Goal: Task Accomplishment & Management: Use online tool/utility

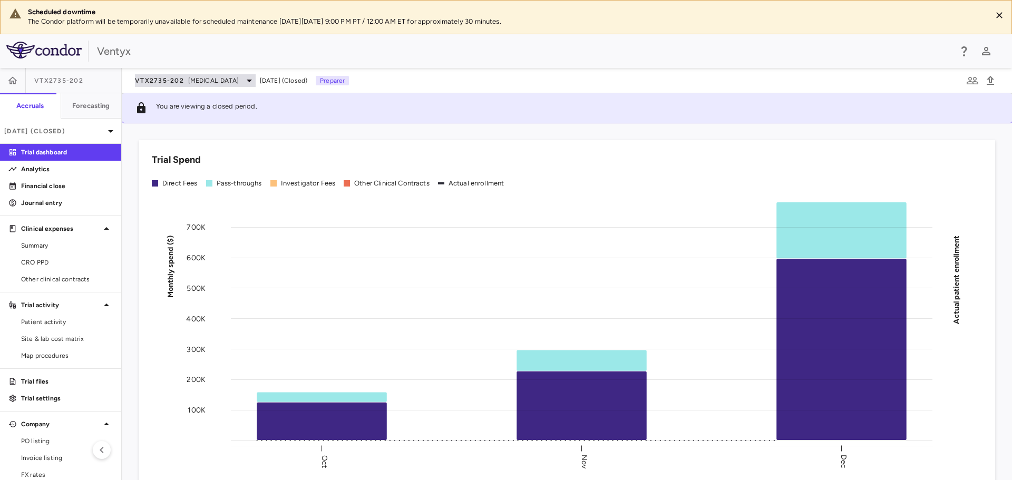
click at [194, 81] on span "[MEDICAL_DATA]" at bounding box center [213, 80] width 51 height 9
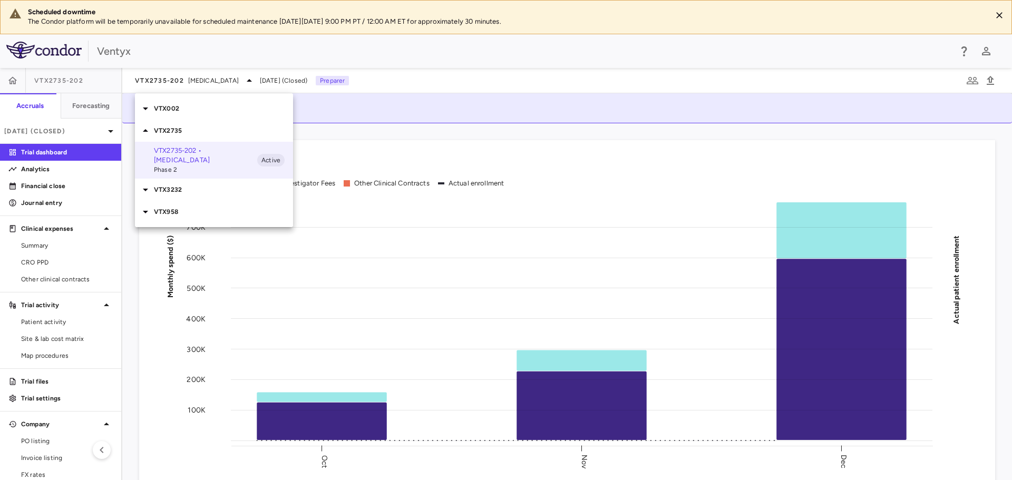
click at [61, 134] on div at bounding box center [506, 240] width 1012 height 480
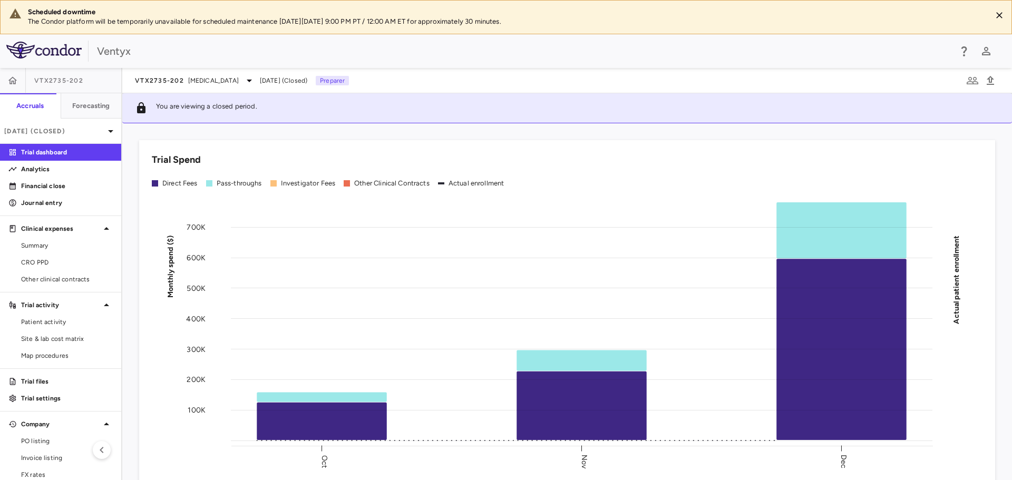
click at [63, 129] on p "[DATE] (Closed)" at bounding box center [54, 131] width 100 height 9
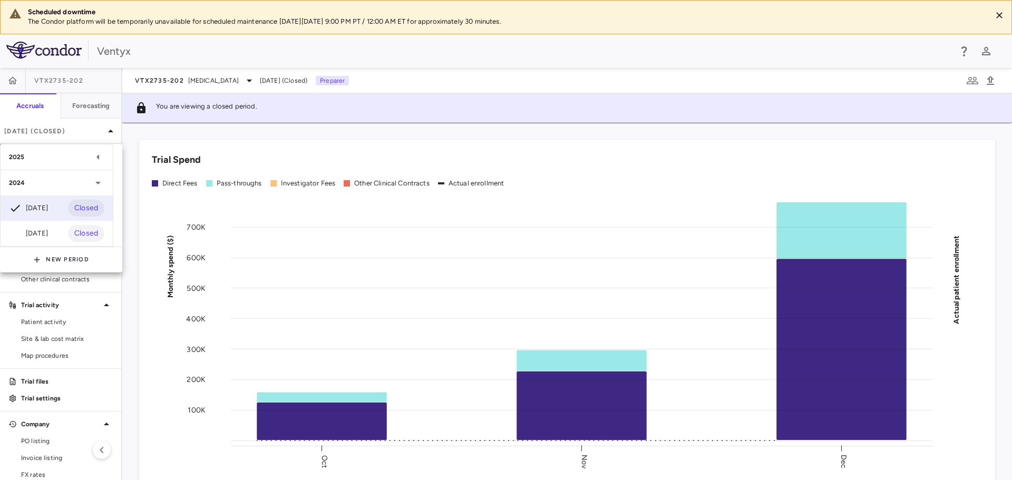
click at [42, 156] on div "2025" at bounding box center [50, 156] width 83 height 9
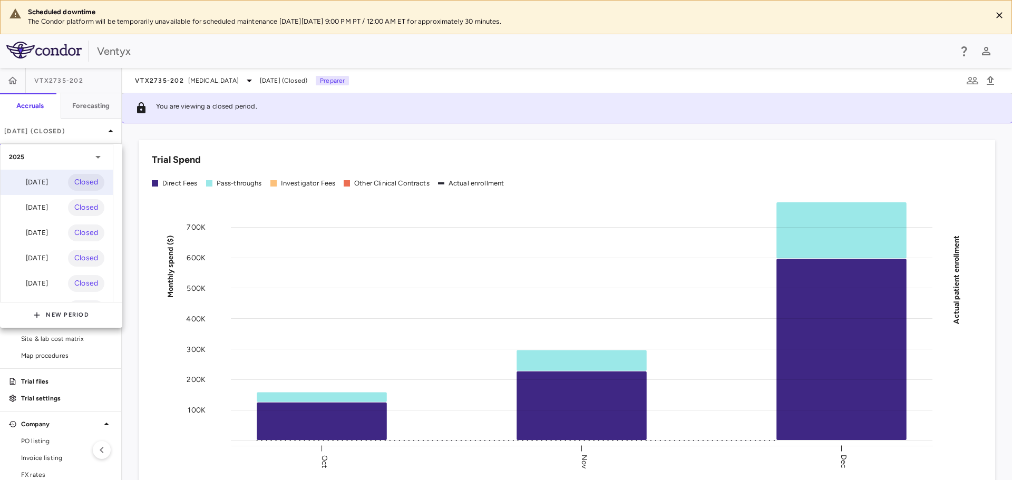
click at [35, 187] on div "[DATE]" at bounding box center [28, 182] width 39 height 13
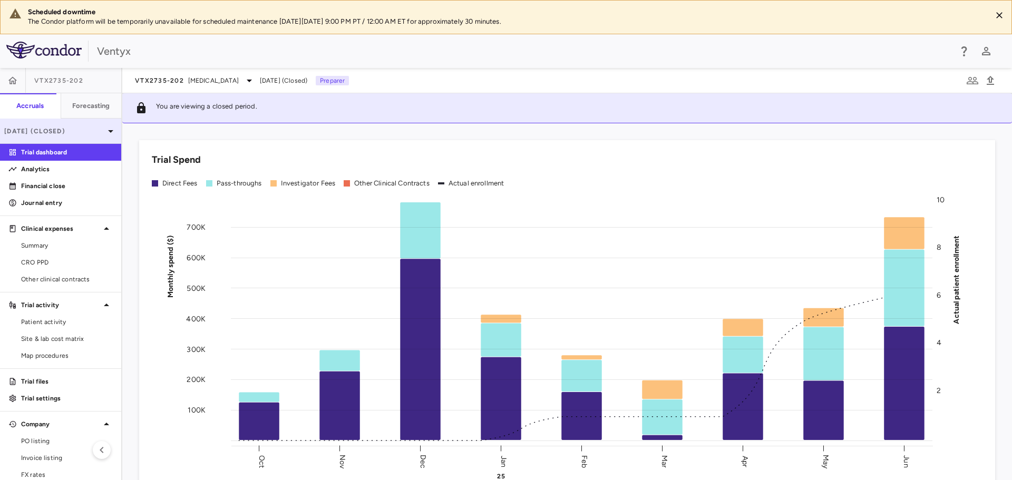
click at [80, 130] on p "[DATE] (Closed)" at bounding box center [54, 131] width 100 height 9
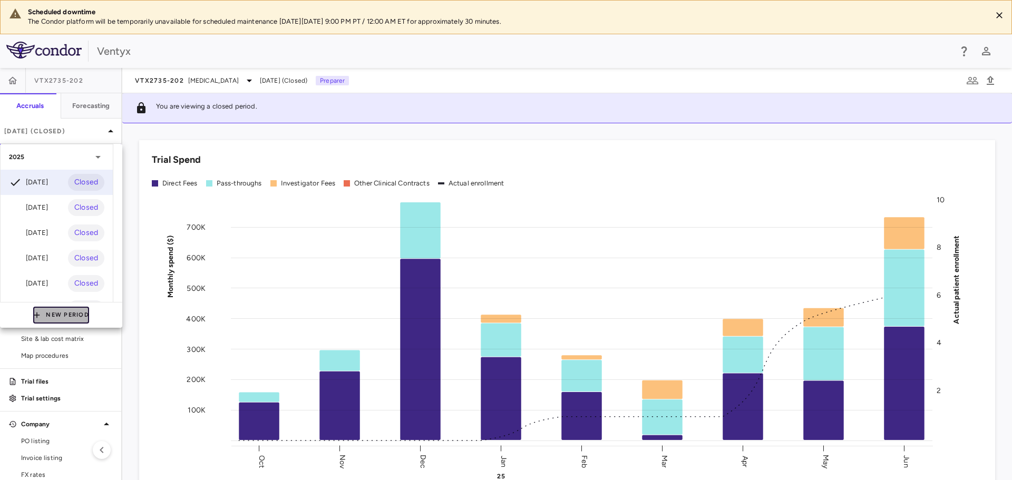
click at [70, 313] on button "New Period" at bounding box center [61, 315] width 56 height 17
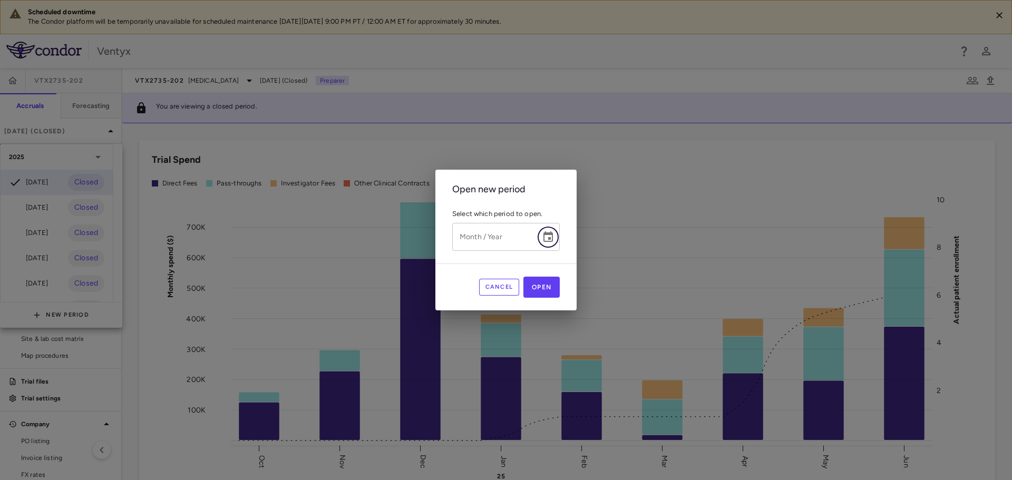
click at [549, 233] on icon "Choose date" at bounding box center [547, 236] width 9 height 11
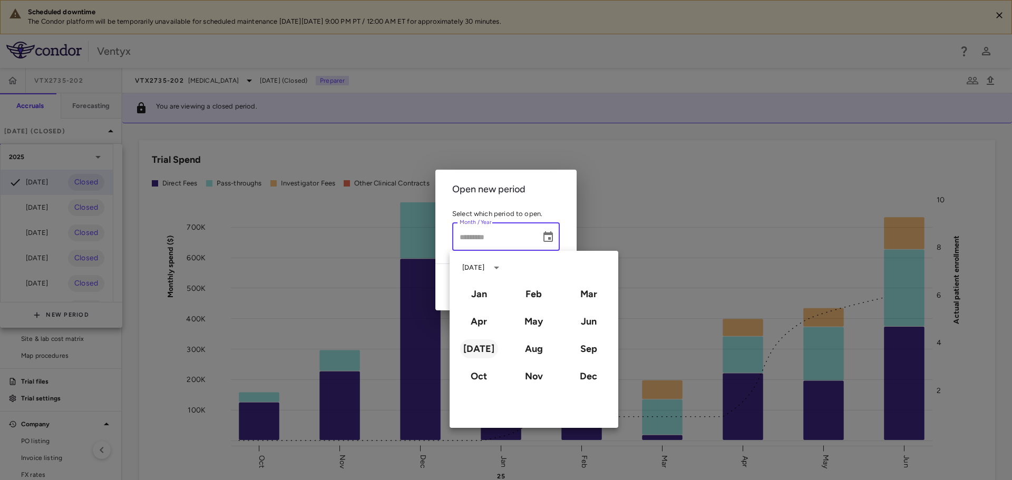
click at [479, 351] on button "[DATE]" at bounding box center [479, 348] width 38 height 19
type input "*********"
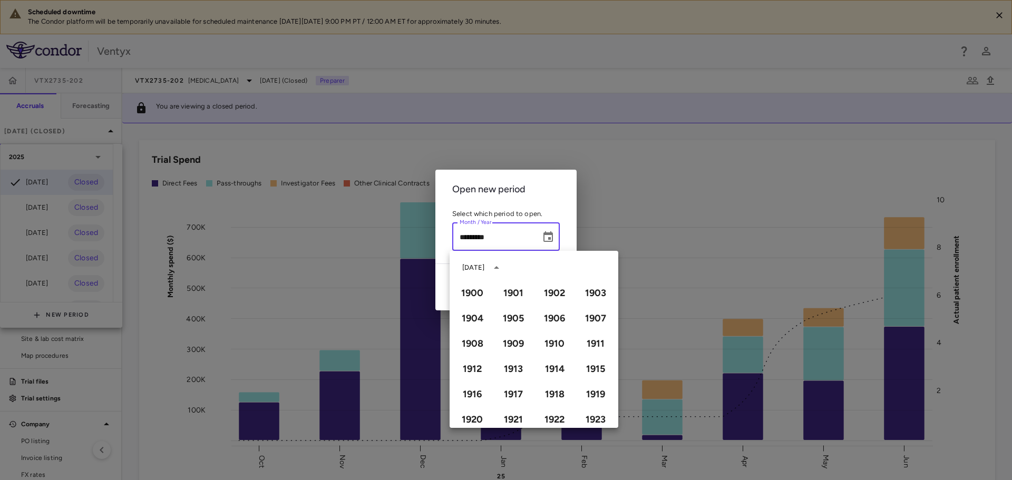
scroll to position [723, 0]
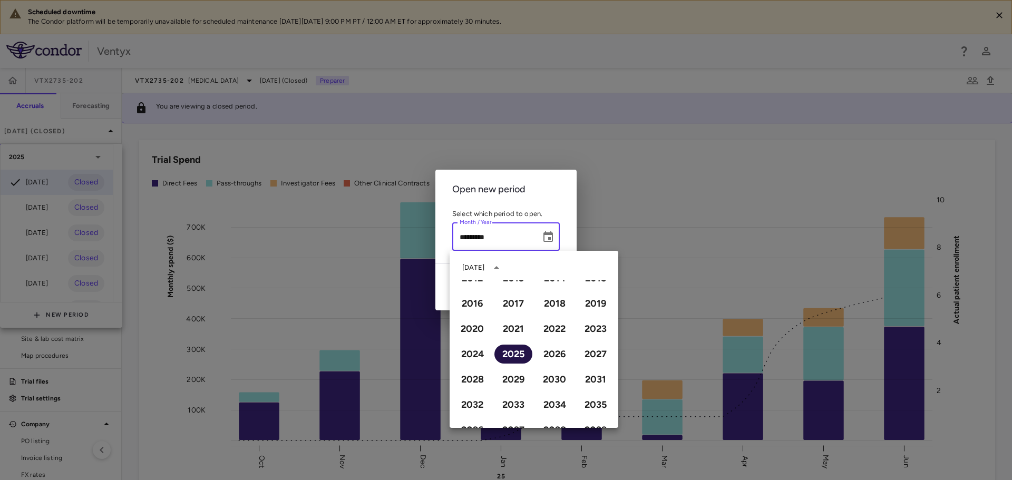
click at [511, 354] on button "2025" at bounding box center [513, 354] width 38 height 19
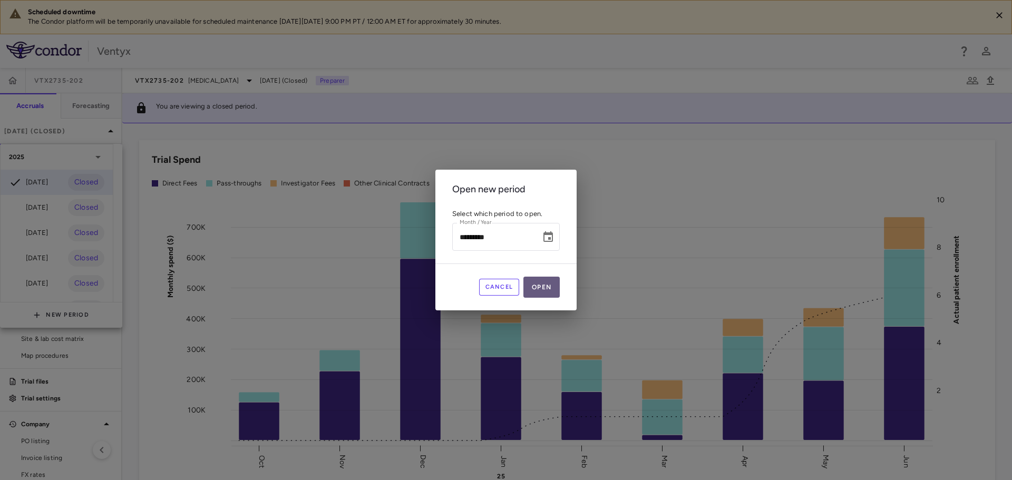
click at [537, 280] on button "Open" at bounding box center [541, 287] width 36 height 21
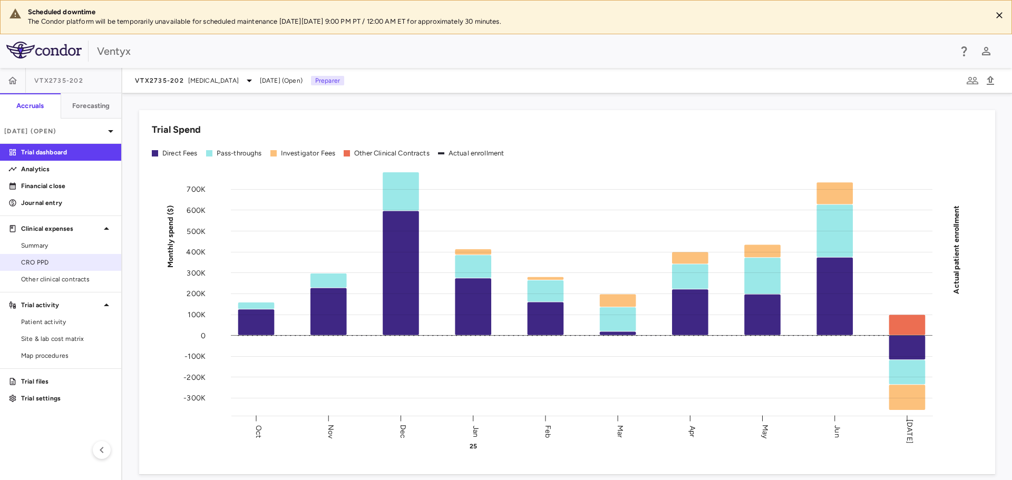
click at [70, 257] on link "CRO PPD" at bounding box center [60, 263] width 121 height 16
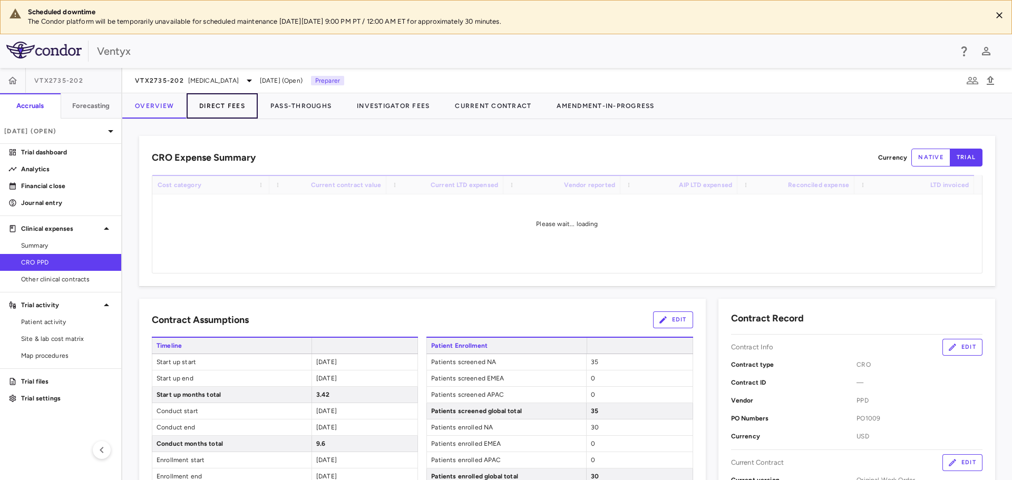
click at [225, 112] on button "Direct Fees" at bounding box center [222, 105] width 71 height 25
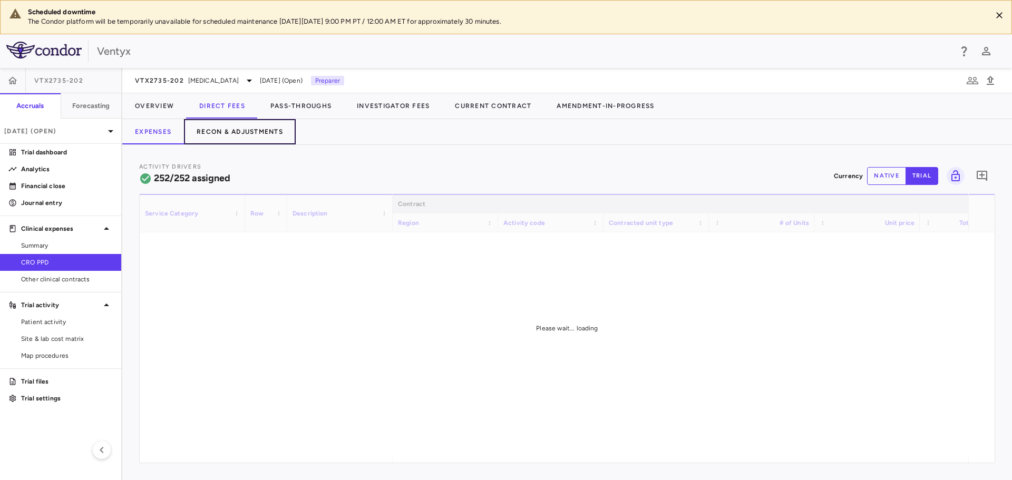
click at [250, 129] on button "Recon & Adjustments" at bounding box center [240, 131] width 112 height 25
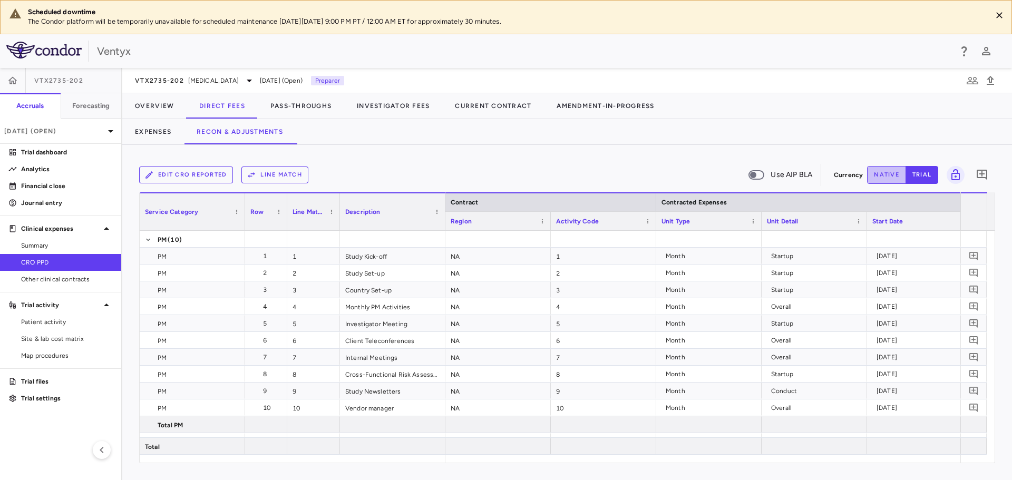
click at [883, 176] on button "native" at bounding box center [886, 175] width 39 height 18
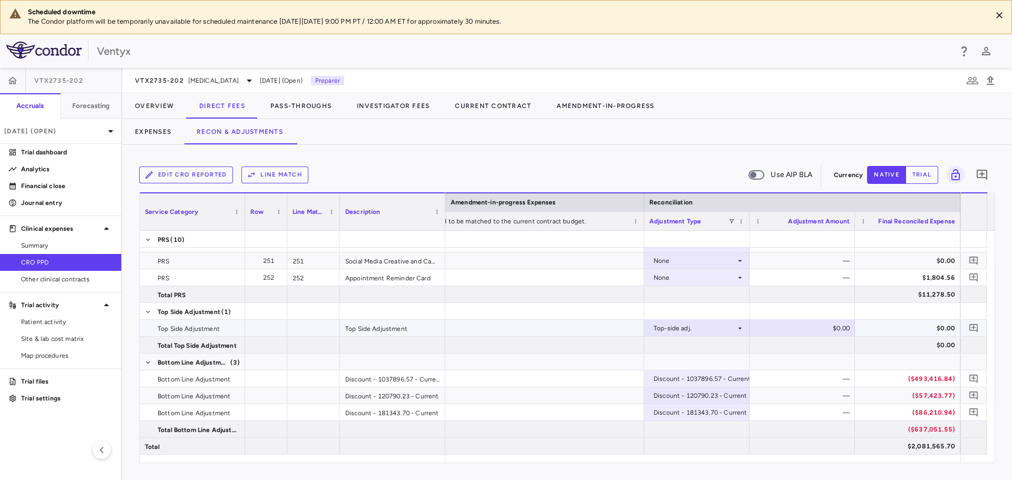
click at [811, 324] on div "$0.00" at bounding box center [804, 328] width 91 height 17
type input "*********"
click at [977, 327] on icon "Add comment" at bounding box center [974, 328] width 10 height 10
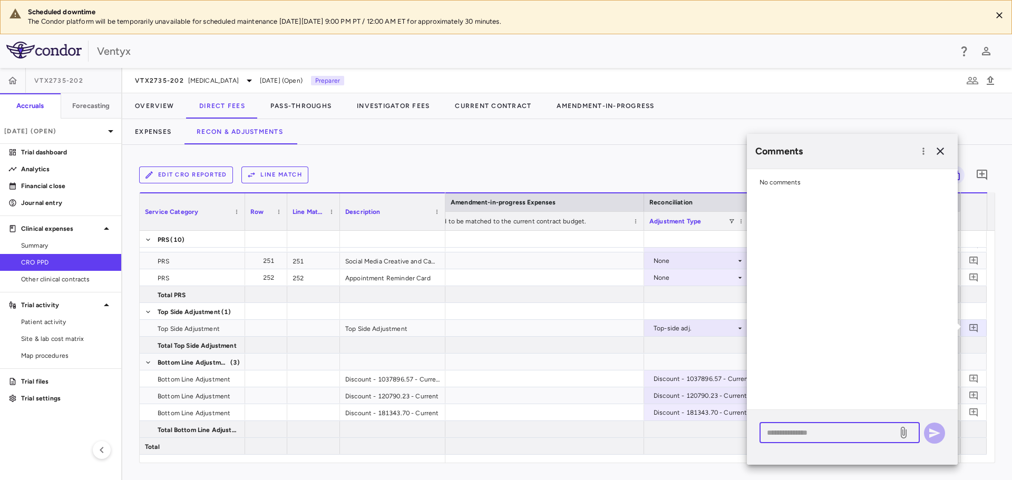
click at [813, 427] on textarea at bounding box center [828, 433] width 123 height 12
click at [774, 458] on textarea "**********" at bounding box center [828, 444] width 123 height 35
type textarea "**********"
click at [934, 431] on icon "button" at bounding box center [934, 433] width 11 height 9
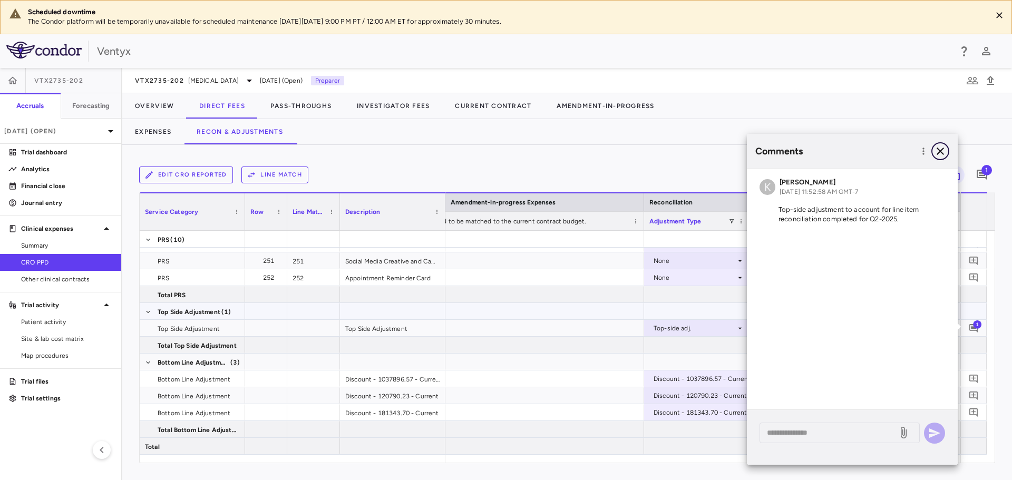
click at [939, 152] on icon "button" at bounding box center [940, 151] width 13 height 13
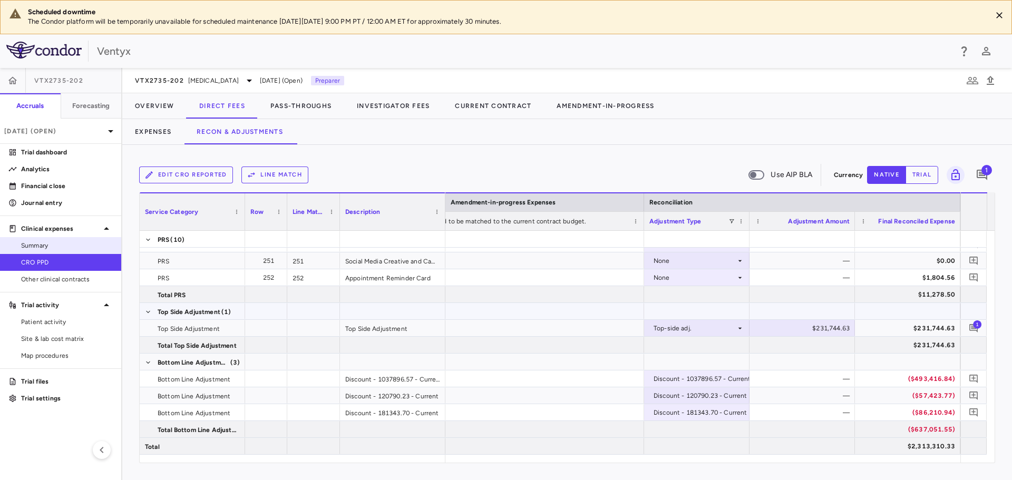
click at [53, 247] on span "Summary" at bounding box center [67, 245] width 92 height 9
